Goal: Transaction & Acquisition: Purchase product/service

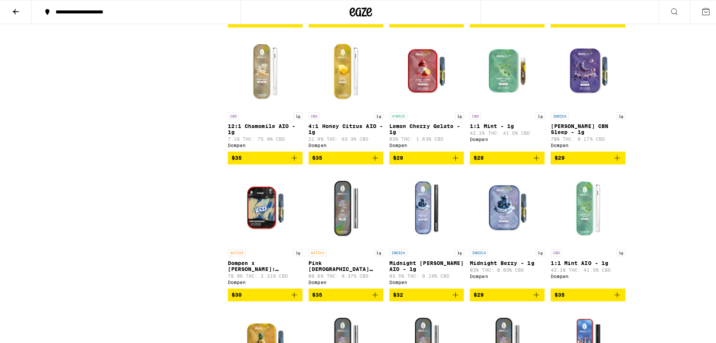
scroll to position [485, 0]
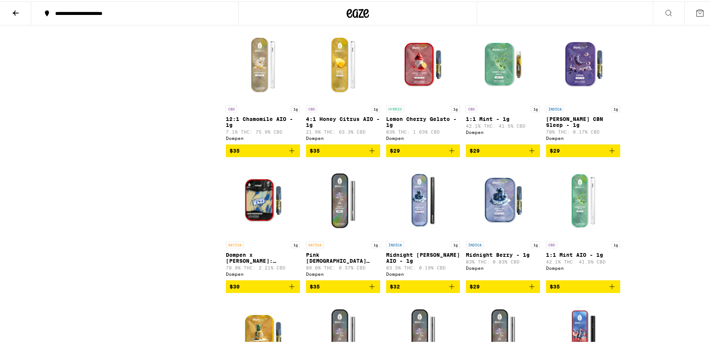
click at [426, 209] on img "Open page for Midnight Berry AIO - 1g from Dompen" at bounding box center [423, 198] width 74 height 75
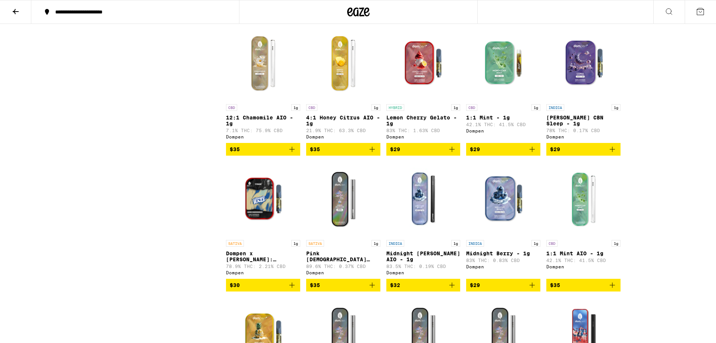
click at [420, 236] on img "Open page for Midnight Berry AIO - 1g from Dompen" at bounding box center [423, 198] width 74 height 75
click at [422, 195] on img "Open page for Midnight Berry AIO - 1g from Dompen" at bounding box center [423, 198] width 74 height 75
click at [420, 275] on div "Dompen" at bounding box center [423, 272] width 74 height 5
click at [450, 287] on icon "Add to bag" at bounding box center [451, 284] width 5 height 5
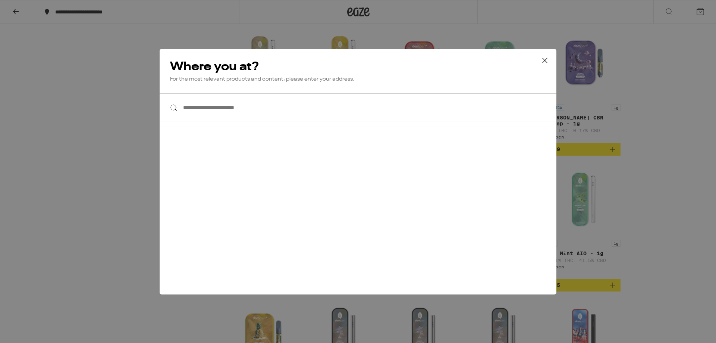
click at [548, 61] on icon at bounding box center [544, 60] width 11 height 11
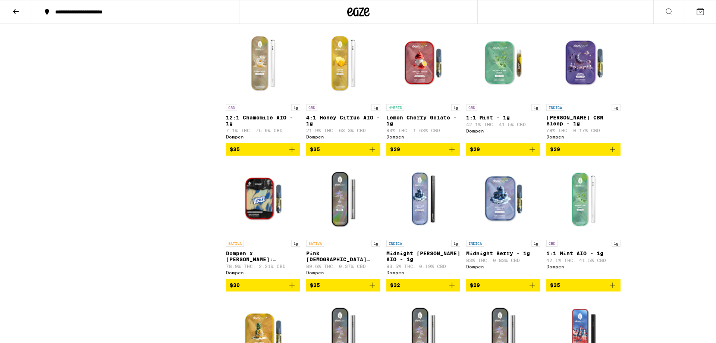
click at [424, 223] on img "Open page for Midnight Berry AIO - 1g from Dompen" at bounding box center [423, 198] width 74 height 75
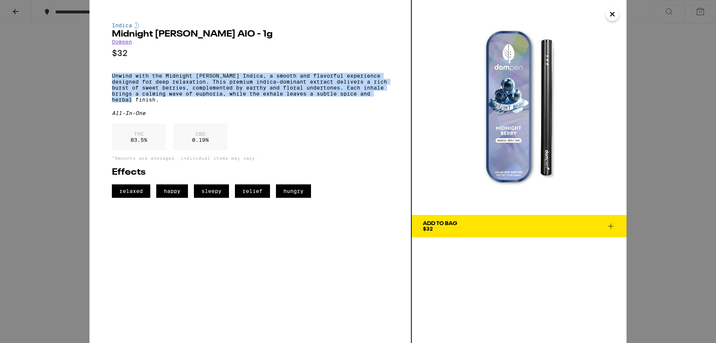
drag, startPoint x: 138, startPoint y: 108, endPoint x: 113, endPoint y: 80, distance: 37.2
click at [113, 80] on p "Unwind with the Midnight [PERSON_NAME] Indica, a smooth and flavorful experienc…" at bounding box center [250, 88] width 277 height 30
copy p "Unwind with the Midnight [PERSON_NAME] Indica, a smooth and flavorful experienc…"
click at [616, 20] on img at bounding box center [519, 107] width 215 height 215
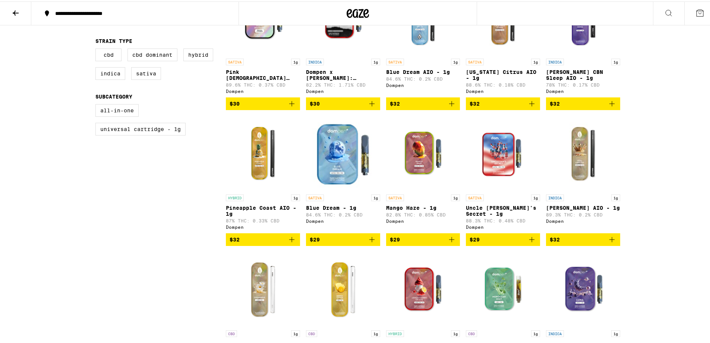
scroll to position [261, 0]
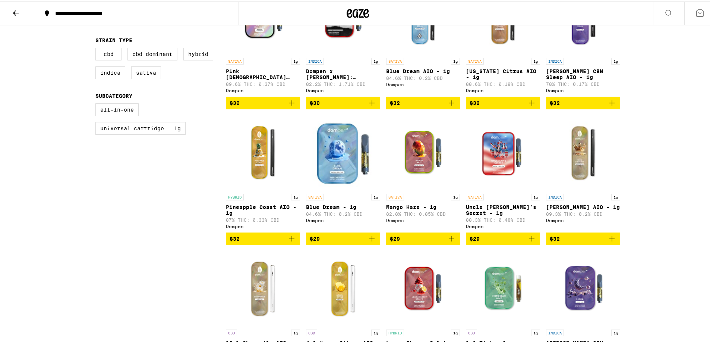
click at [292, 242] on icon "Add to bag" at bounding box center [291, 237] width 9 height 9
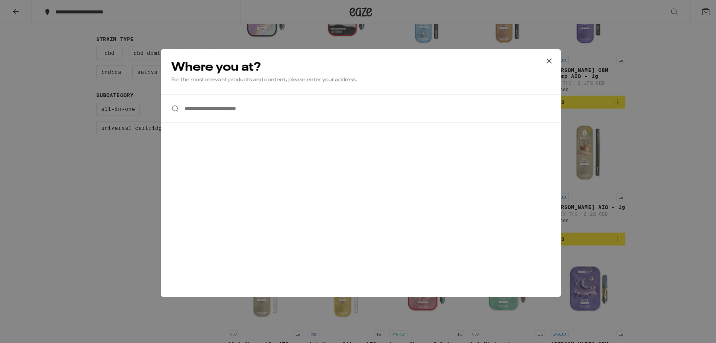
scroll to position [0, 0]
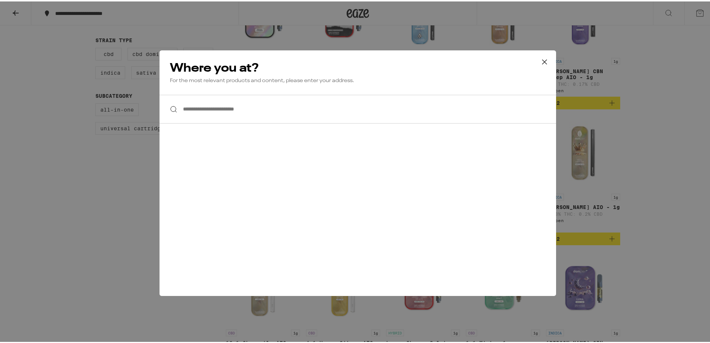
click at [539, 61] on icon at bounding box center [544, 60] width 11 height 11
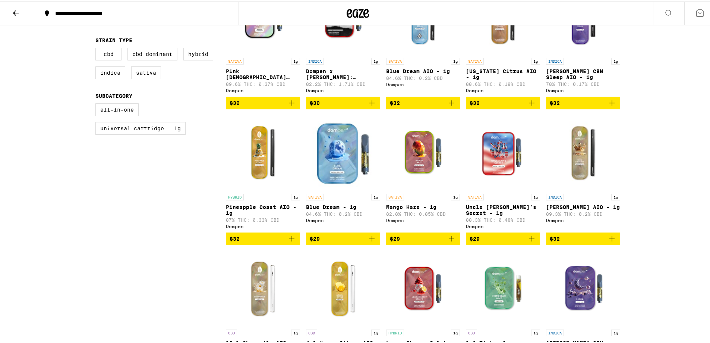
click at [259, 160] on img "Open page for Pineapple Coast AIO - 1g from Dompen" at bounding box center [263, 151] width 74 height 75
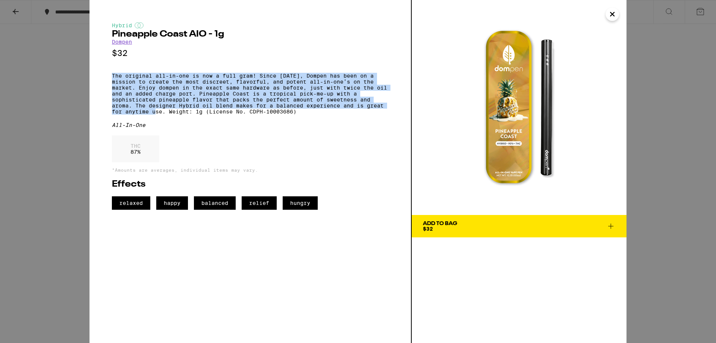
drag, startPoint x: 163, startPoint y: 120, endPoint x: 103, endPoint y: 81, distance: 71.3
click at [103, 81] on div "Hybrid Pineapple Coast AIO - 1g Dompen $32 The original all-in-one is now a ful…" at bounding box center [250, 171] width 322 height 343
copy p "The original all-in-one is now a full gram! Since 2015, Dompen has been on a mi…"
